Goal: Task Accomplishment & Management: Manage account settings

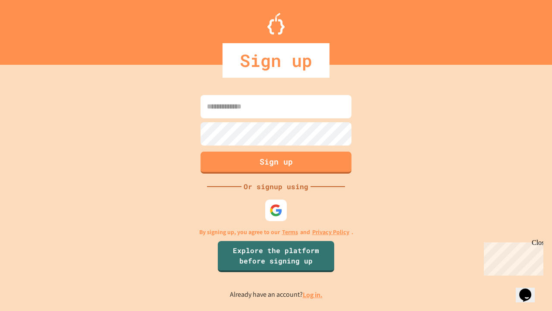
click at [313, 294] on link "Log in." at bounding box center [313, 294] width 20 height 9
